Goal: Task Accomplishment & Management: Manage account settings

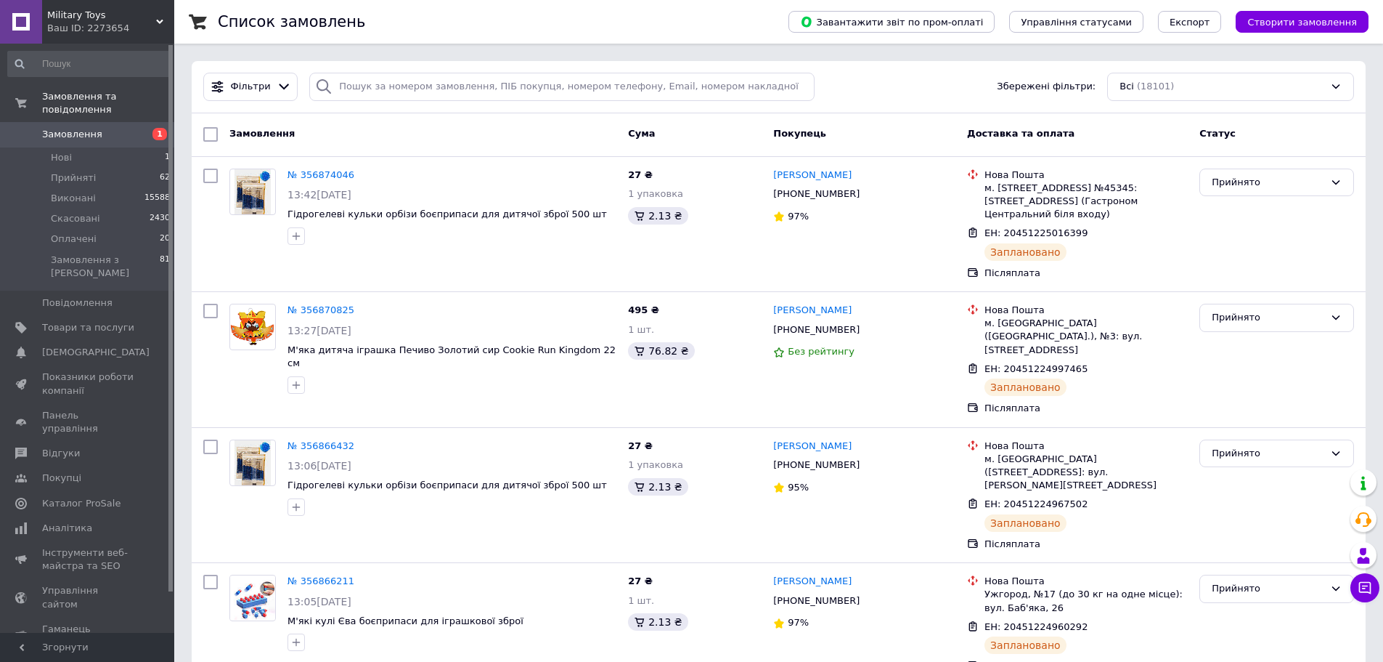
click at [73, 128] on span "Замовлення" at bounding box center [72, 134] width 60 height 13
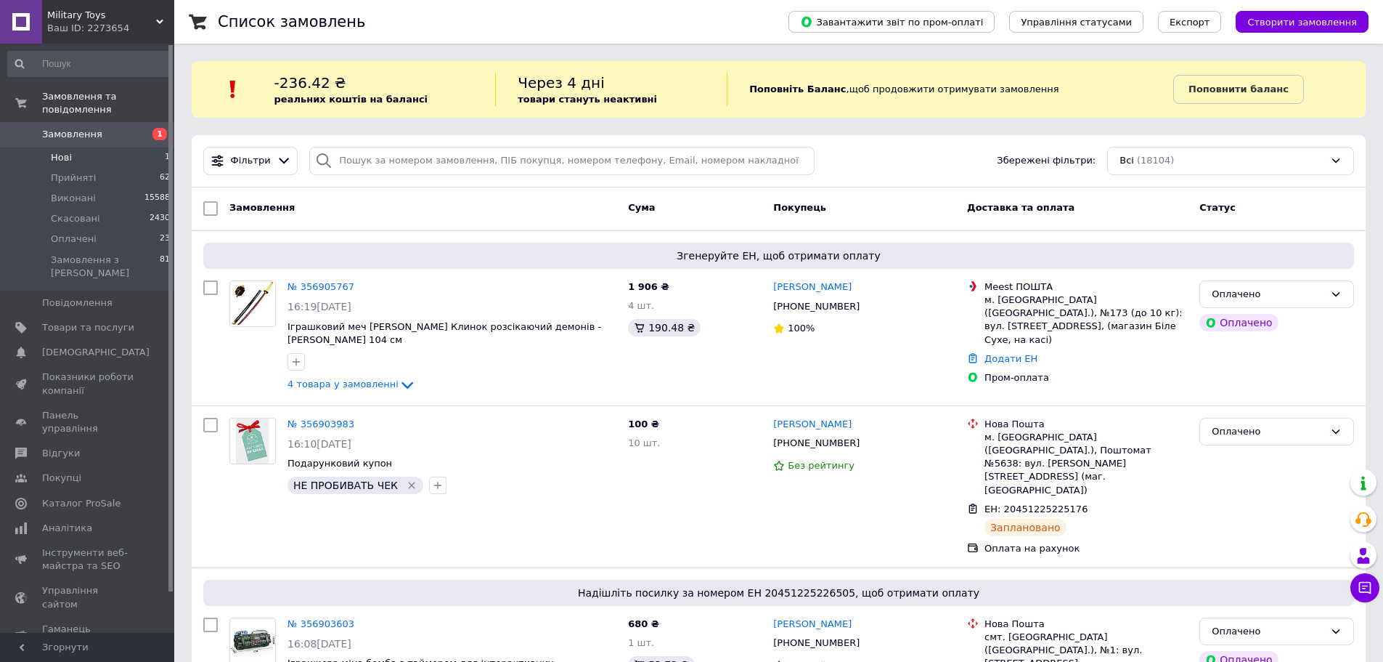
click at [99, 147] on li "Нові 1" at bounding box center [89, 157] width 179 height 20
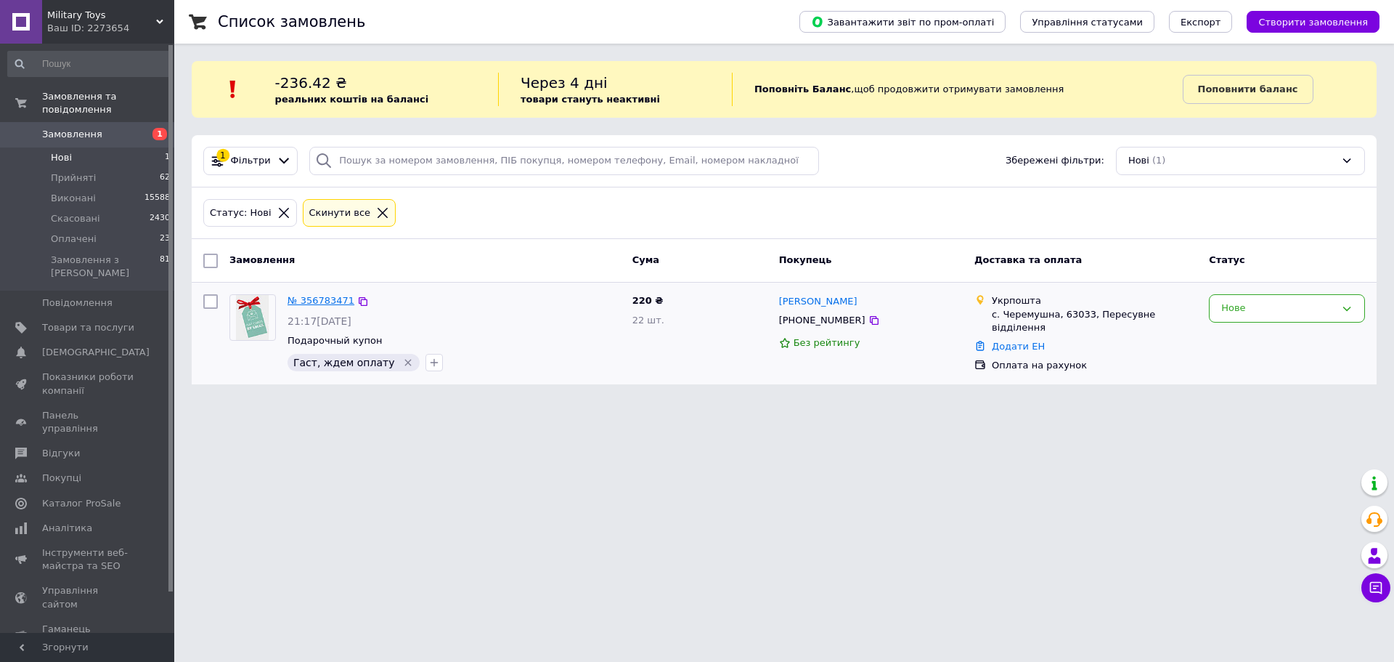
click at [300, 299] on link "№ 356783471" at bounding box center [321, 300] width 67 height 11
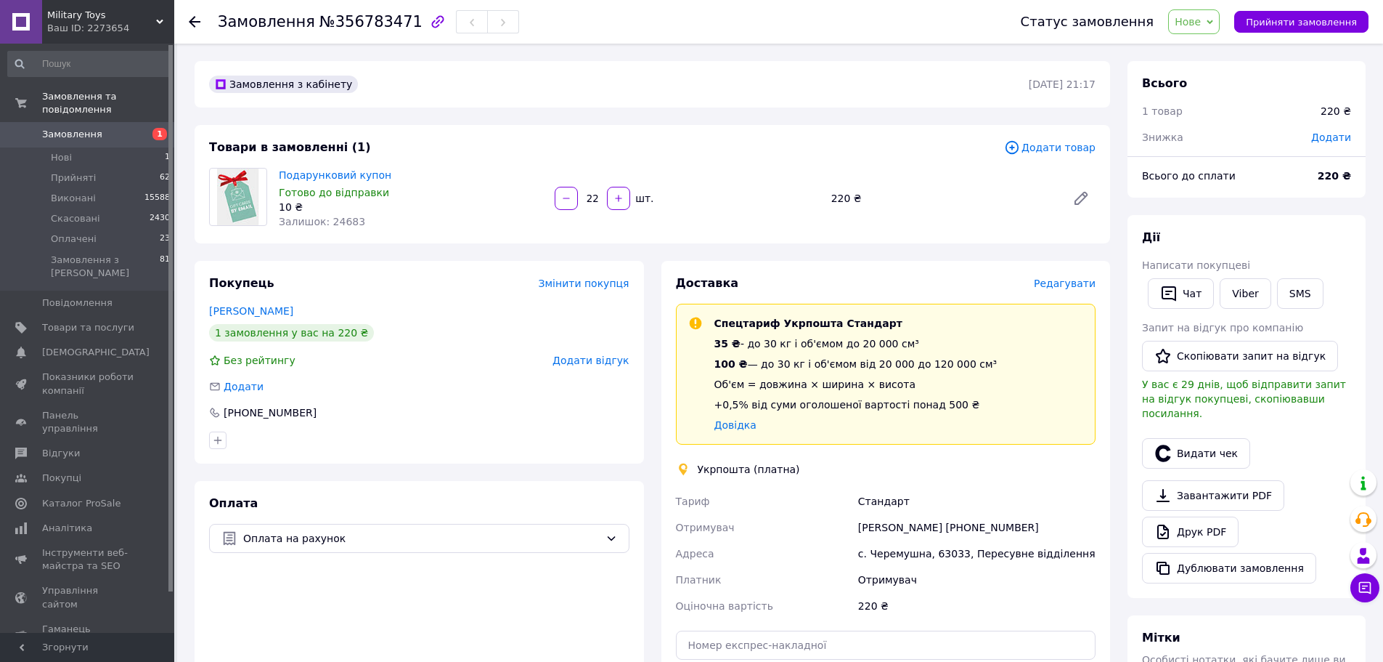
click at [1082, 281] on span "Редагувати" at bounding box center [1065, 283] width 62 height 12
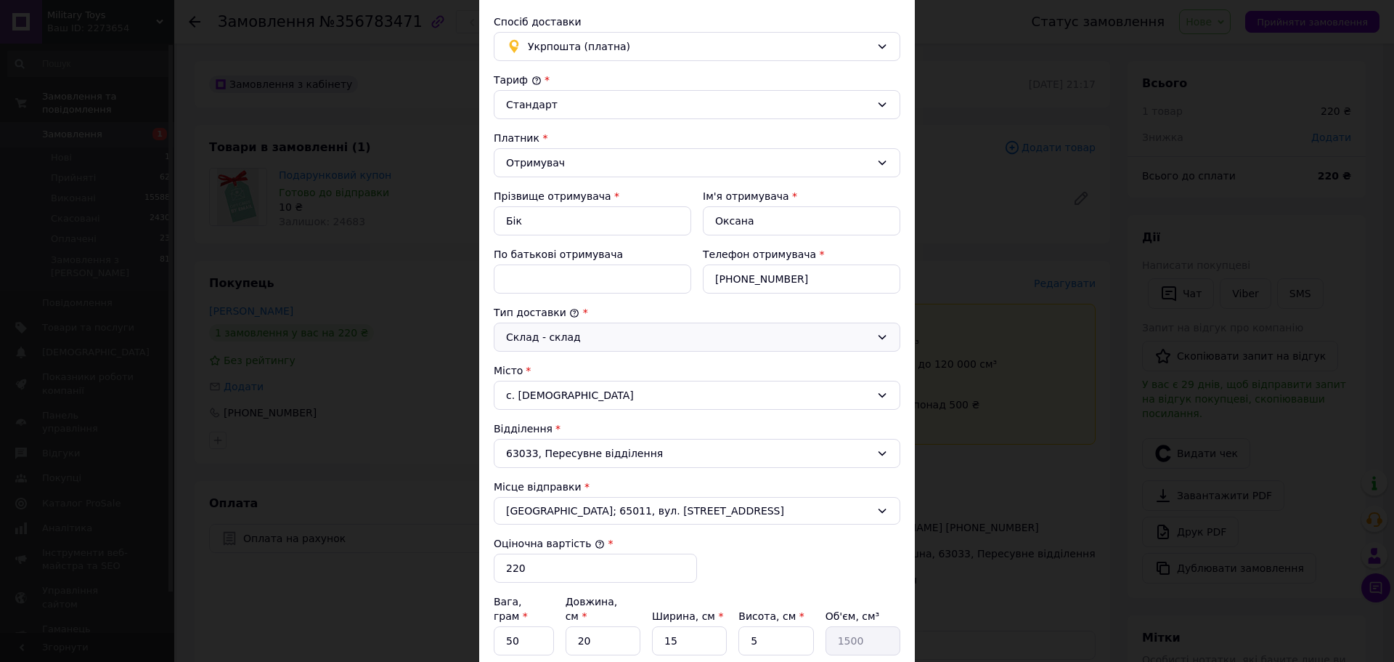
scroll to position [218, 0]
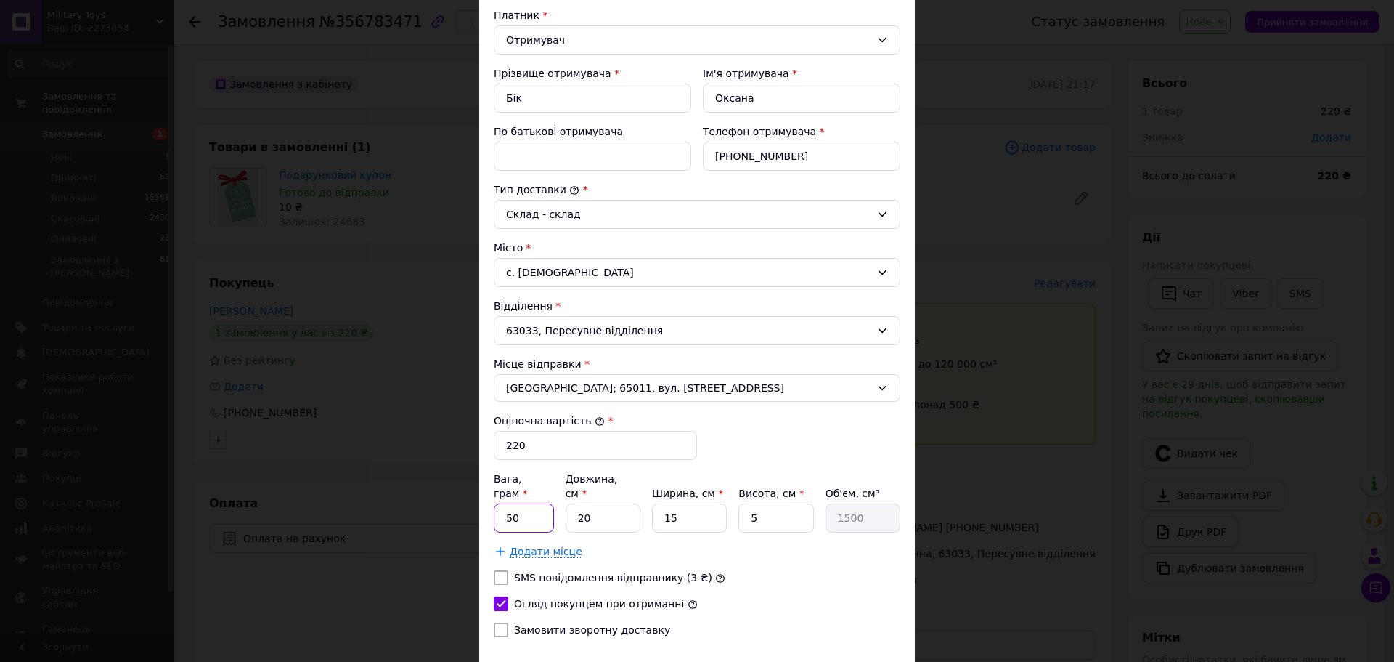
click at [505, 503] on input "50" at bounding box center [524, 517] width 60 height 29
type input "70"
drag, startPoint x: 590, startPoint y: 493, endPoint x: 581, endPoint y: 493, distance: 9.4
click at [581, 503] on input "20" at bounding box center [603, 517] width 75 height 29
type input "28"
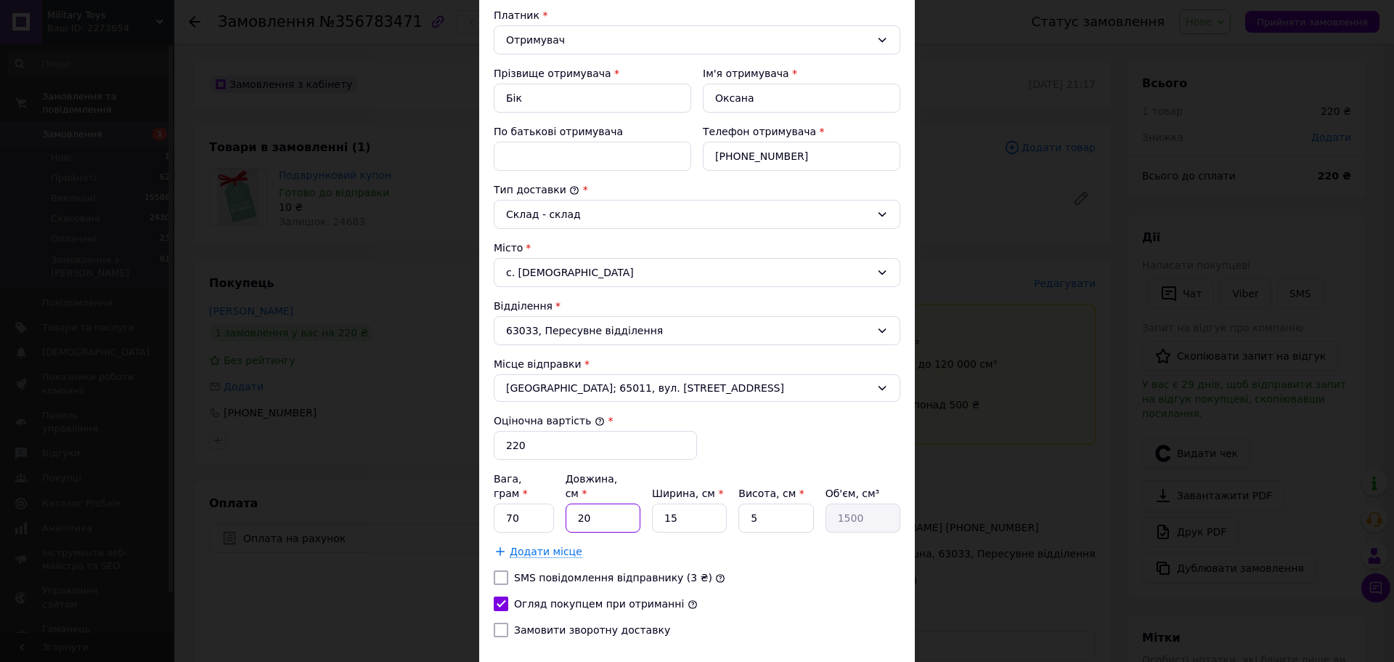
type input "2100"
type input "28"
drag, startPoint x: 675, startPoint y: 504, endPoint x: 653, endPoint y: 496, distance: 23.2
click at [653, 503] on input "15" at bounding box center [689, 517] width 75 height 29
type input "2"
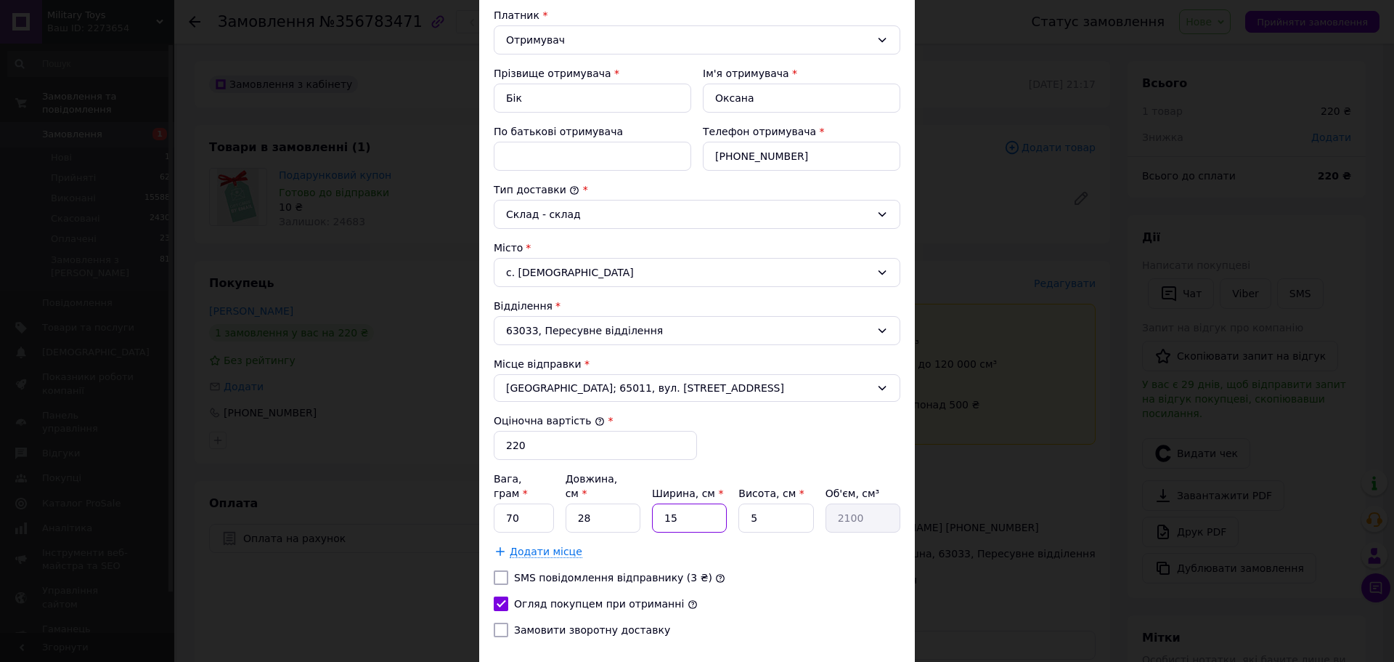
type input "280"
type input "22"
type input "3080"
type input "22"
drag, startPoint x: 757, startPoint y: 510, endPoint x: 744, endPoint y: 502, distance: 15.3
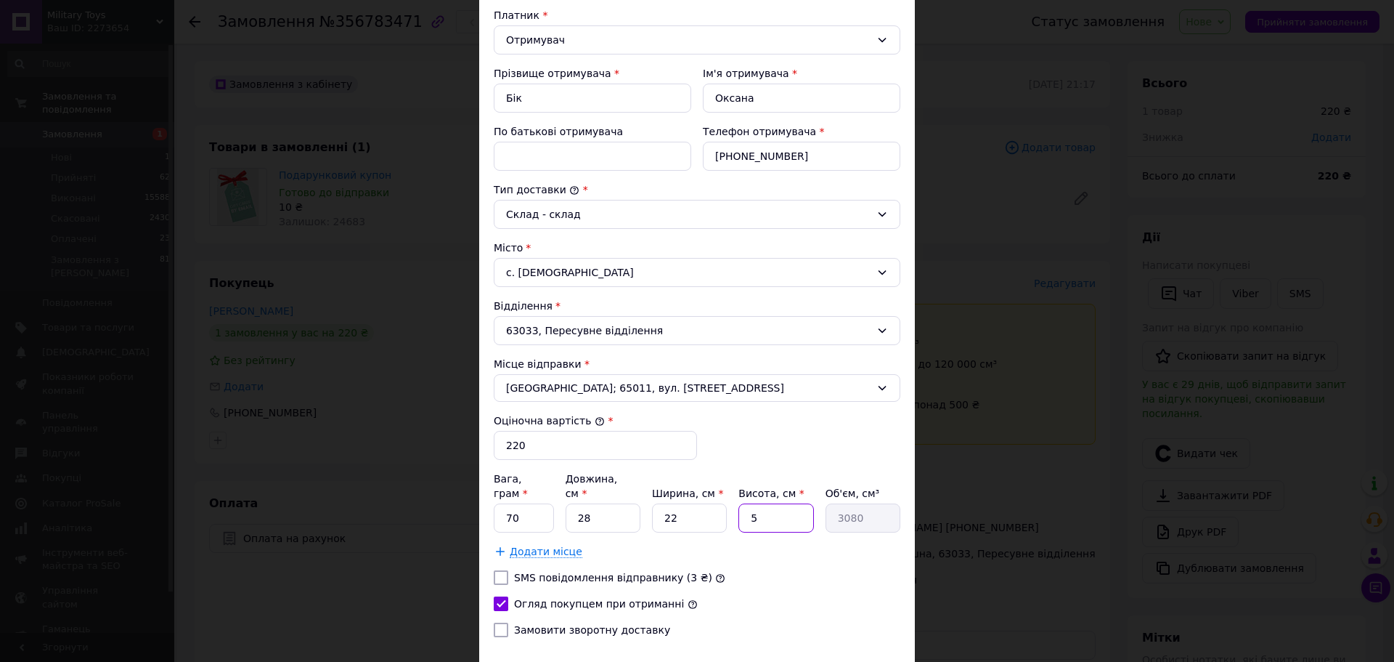
click at [744, 503] on input "5" at bounding box center [776, 517] width 75 height 29
type input "1"
type input "616"
type input "10"
type input "6160"
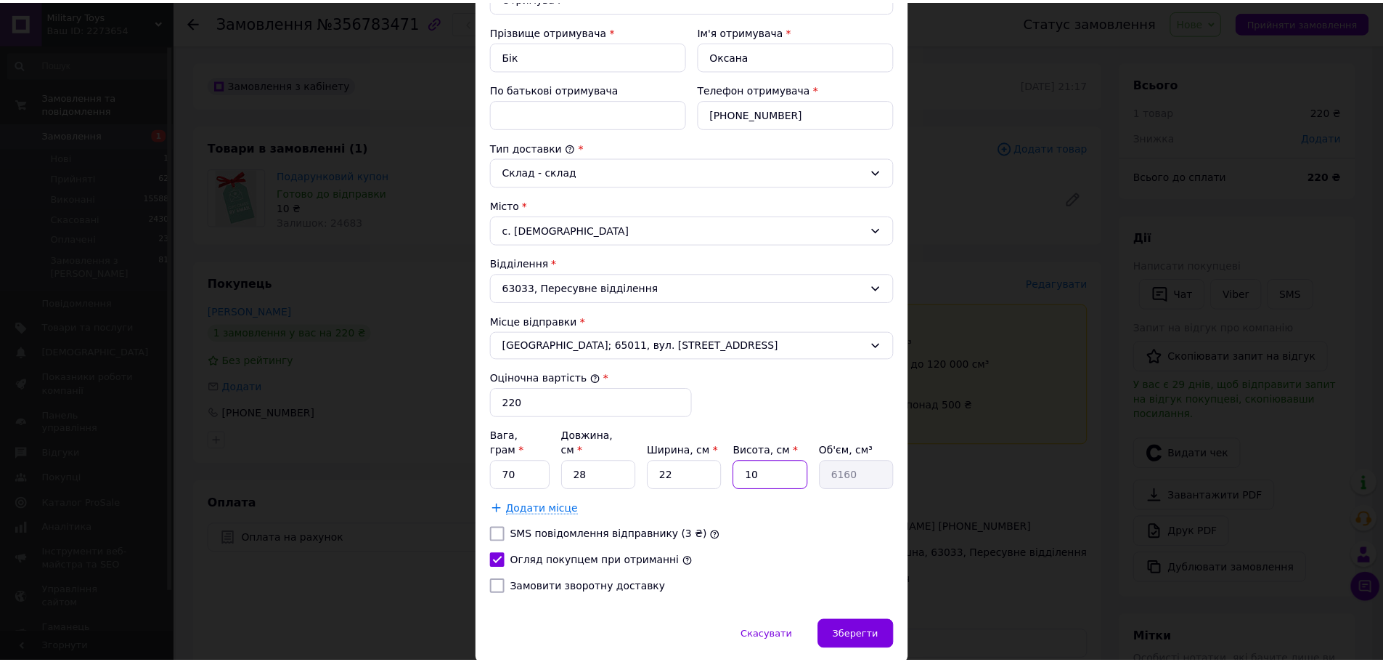
scroll to position [299, 0]
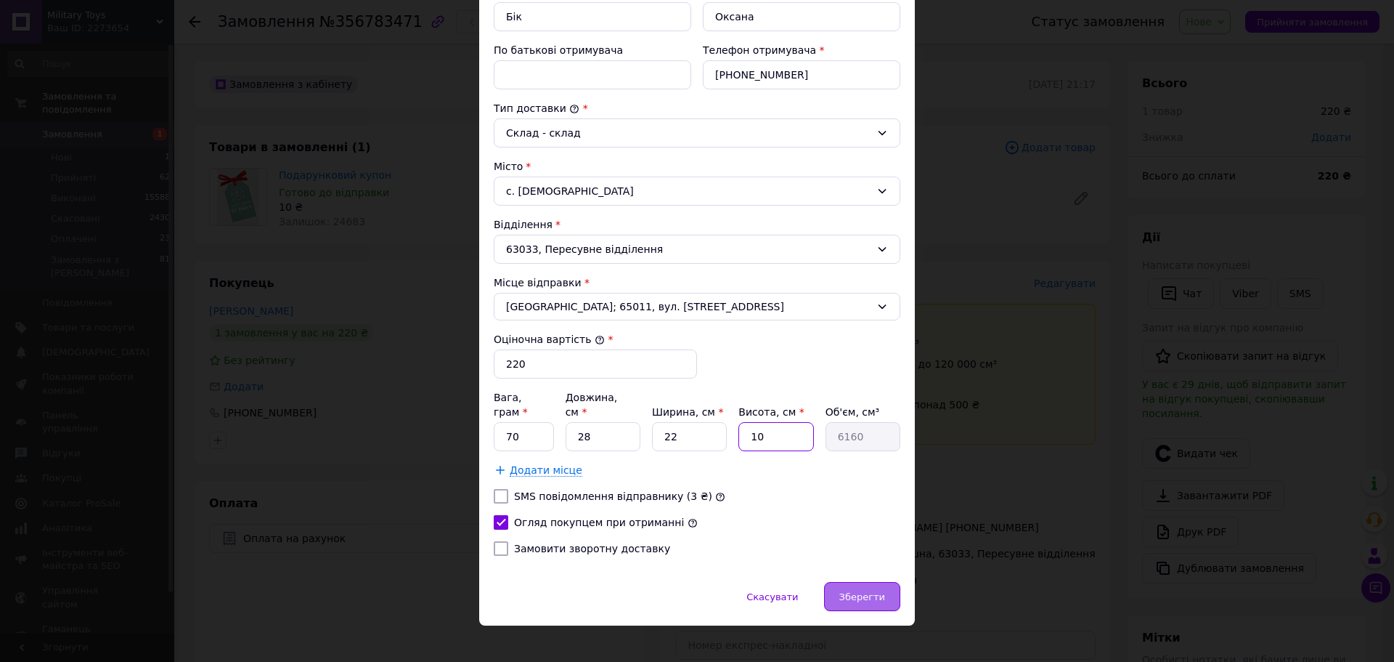
type input "10"
click at [855, 591] on span "Зберегти" at bounding box center [862, 596] width 46 height 11
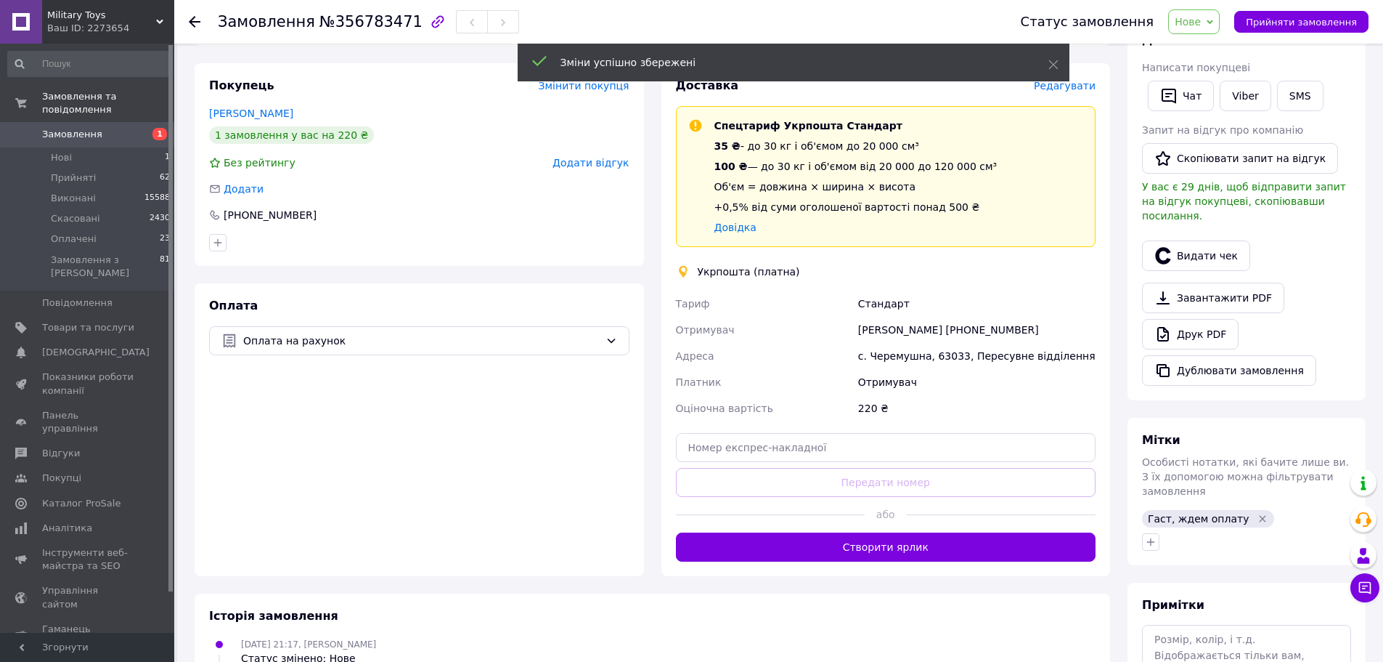
scroll to position [218, 0]
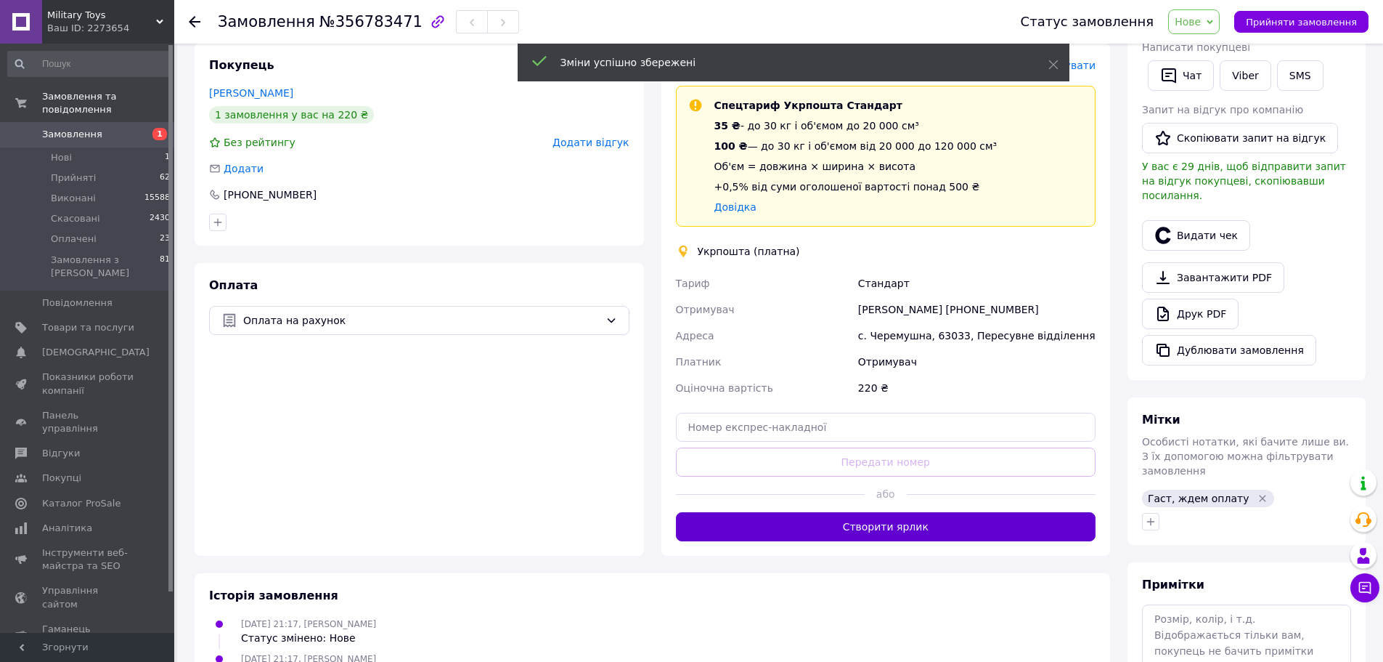
click at [903, 527] on button "Створити ярлик" at bounding box center [886, 526] width 420 height 29
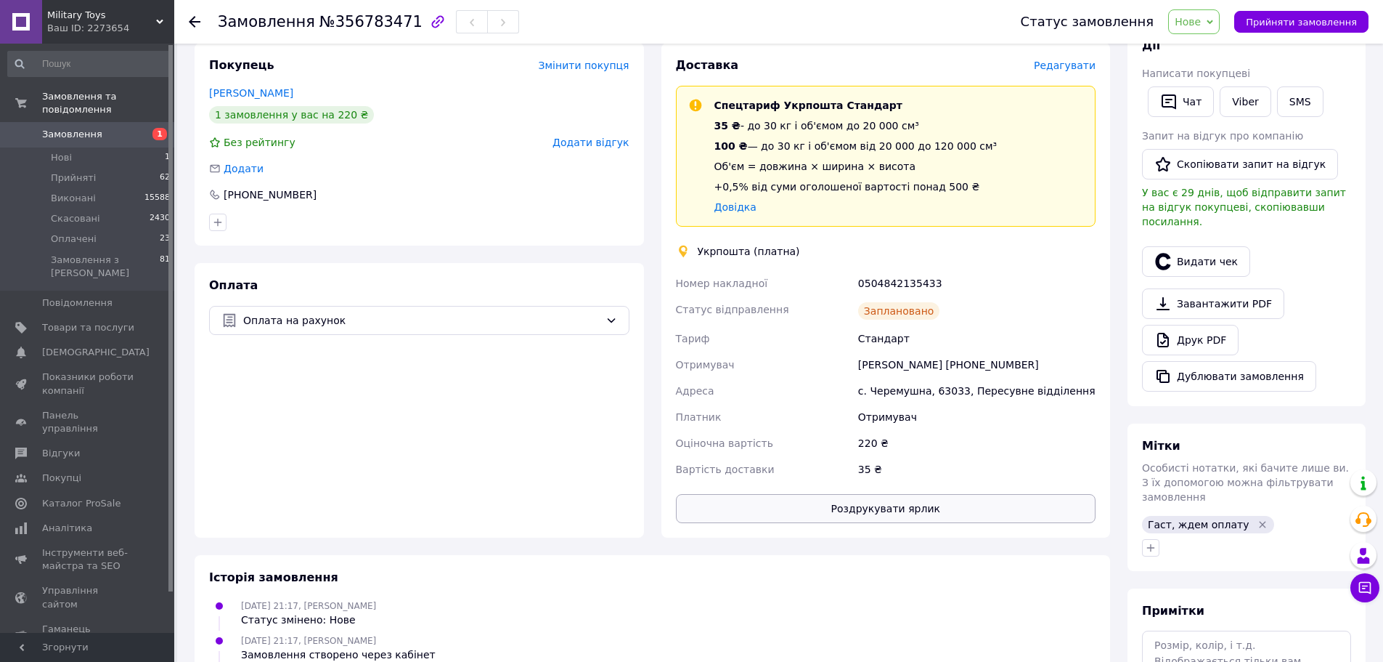
click at [916, 521] on button "Роздрукувати ярлик" at bounding box center [886, 508] width 420 height 29
